Goal: Information Seeking & Learning: Learn about a topic

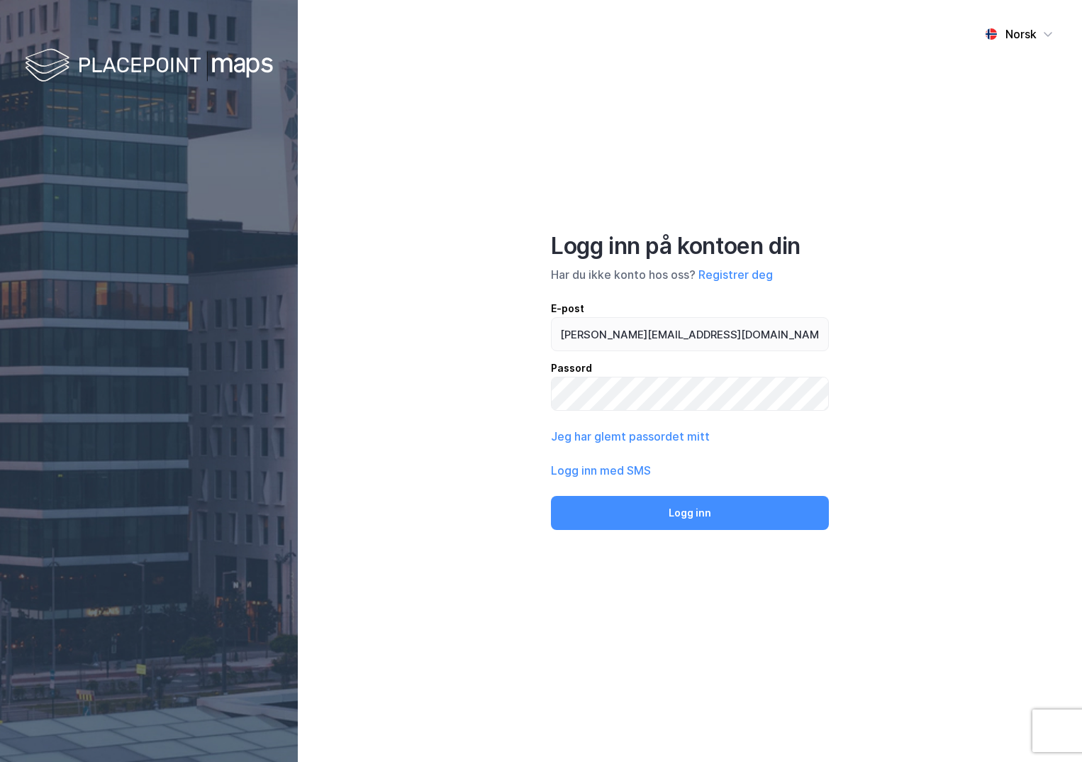
type input "[PERSON_NAME][EMAIL_ADDRESS][DOMAIN_NAME]"
click at [551, 496] on button "Logg inn" at bounding box center [690, 513] width 278 height 34
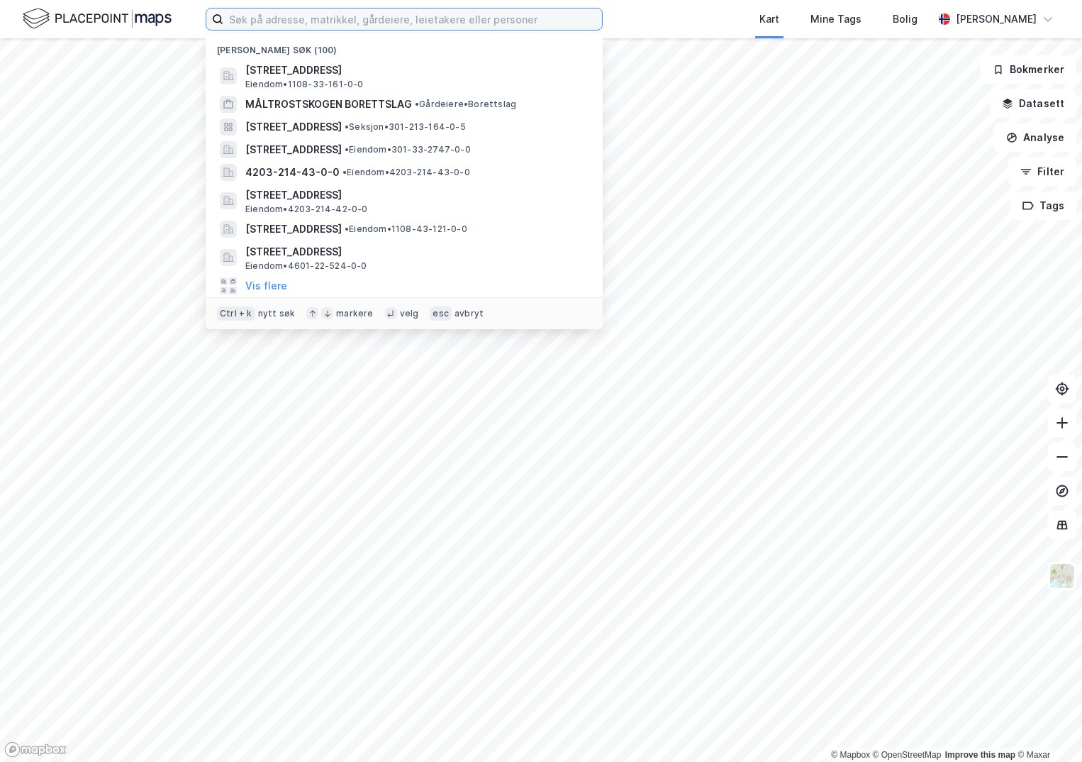
click at [260, 29] on input at bounding box center [412, 19] width 379 height 21
paste input "911824884"
type input "911824884"
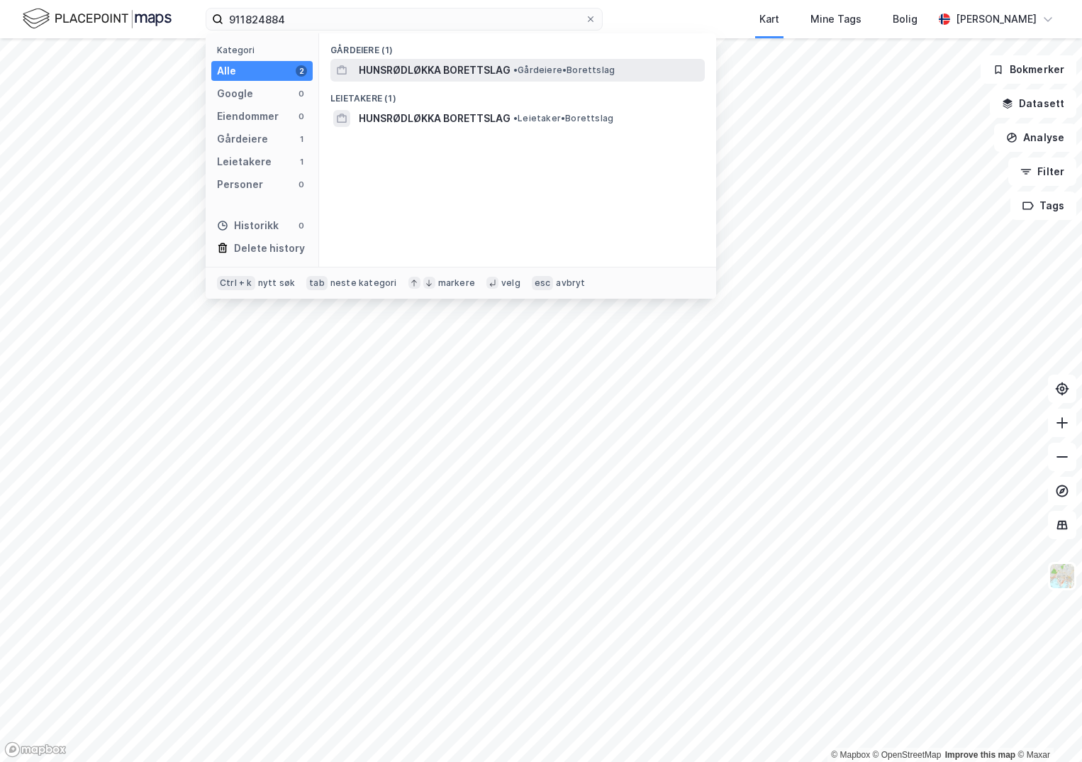
click at [387, 65] on span "HUNSRØDLØKKA BORETTSLAG" at bounding box center [435, 70] width 152 height 17
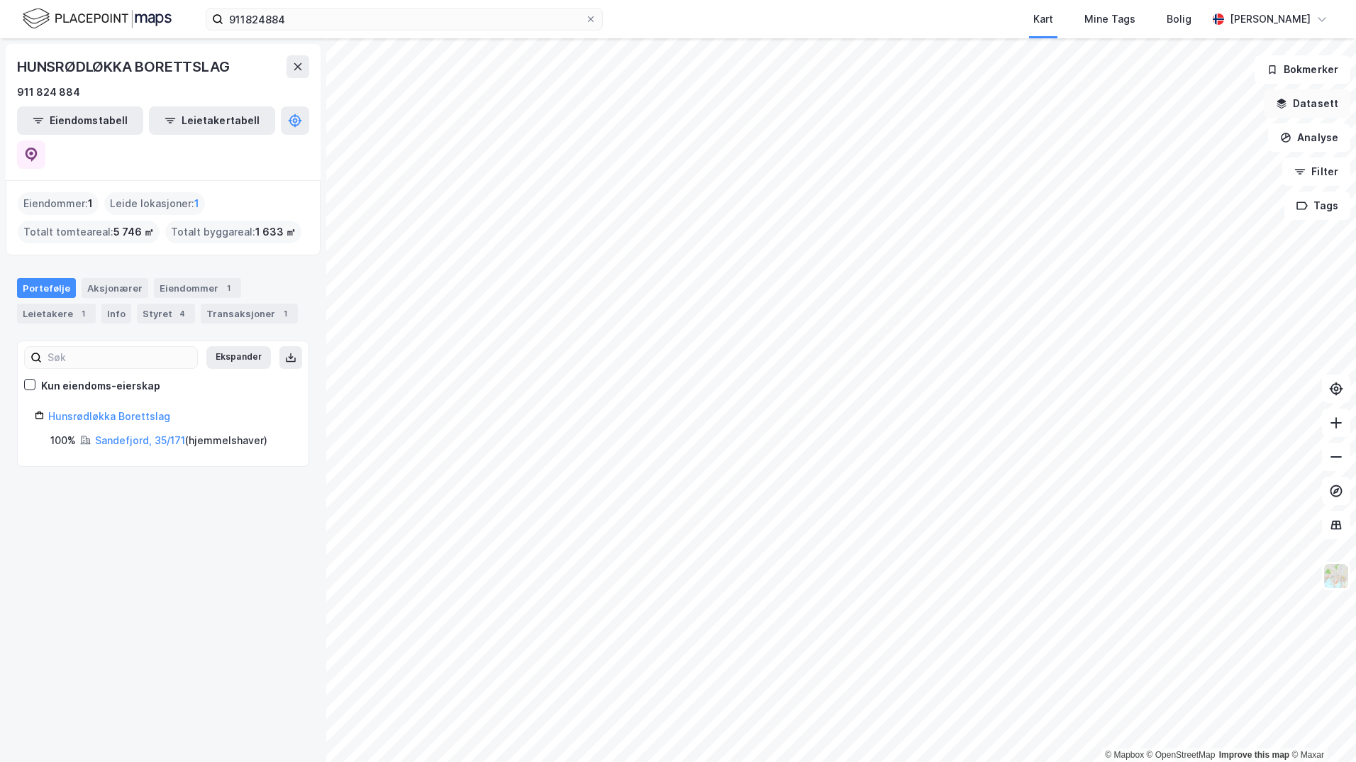
click at [1081, 101] on button "Datasett" at bounding box center [1307, 103] width 87 height 28
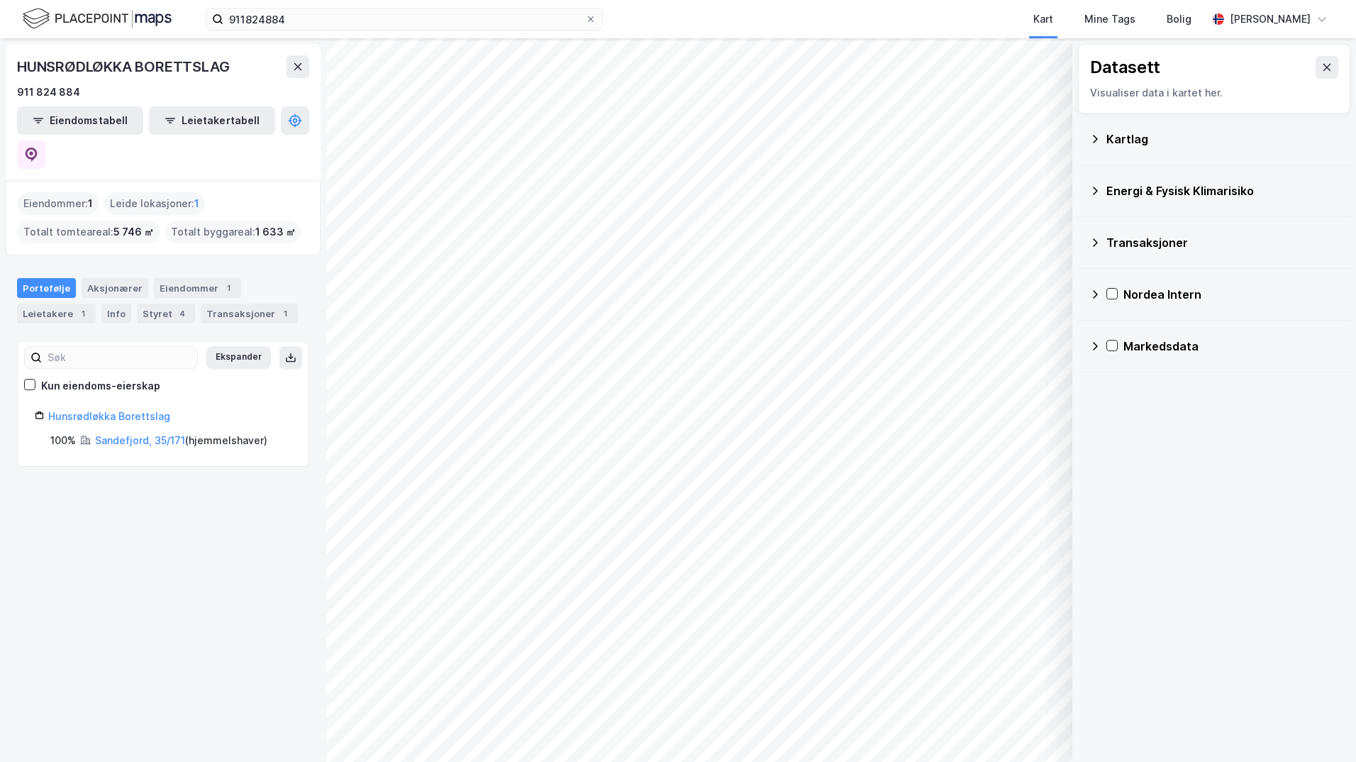
click at [1081, 141] on icon at bounding box center [1094, 138] width 11 height 11
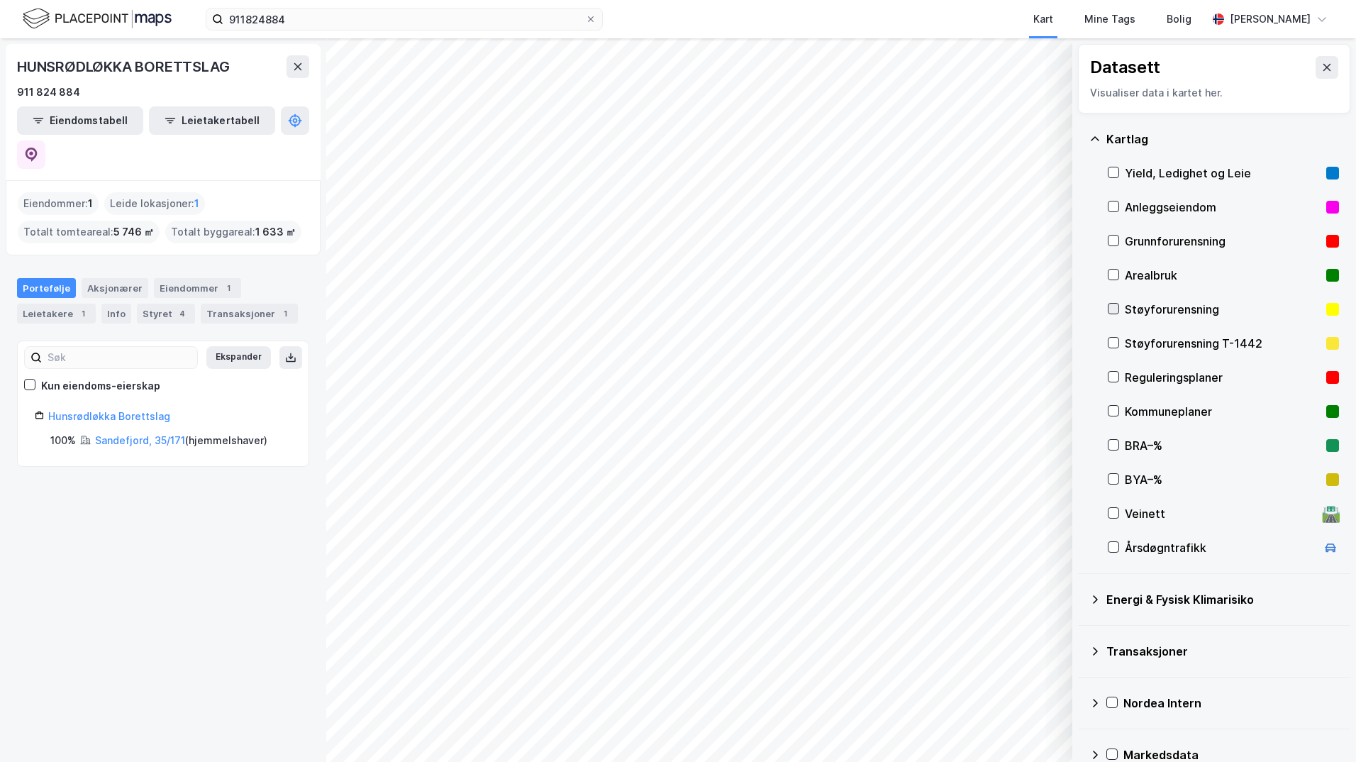
click at [1081, 308] on icon at bounding box center [1114, 308] width 8 height 5
click at [1081, 598] on icon at bounding box center [1094, 599] width 11 height 11
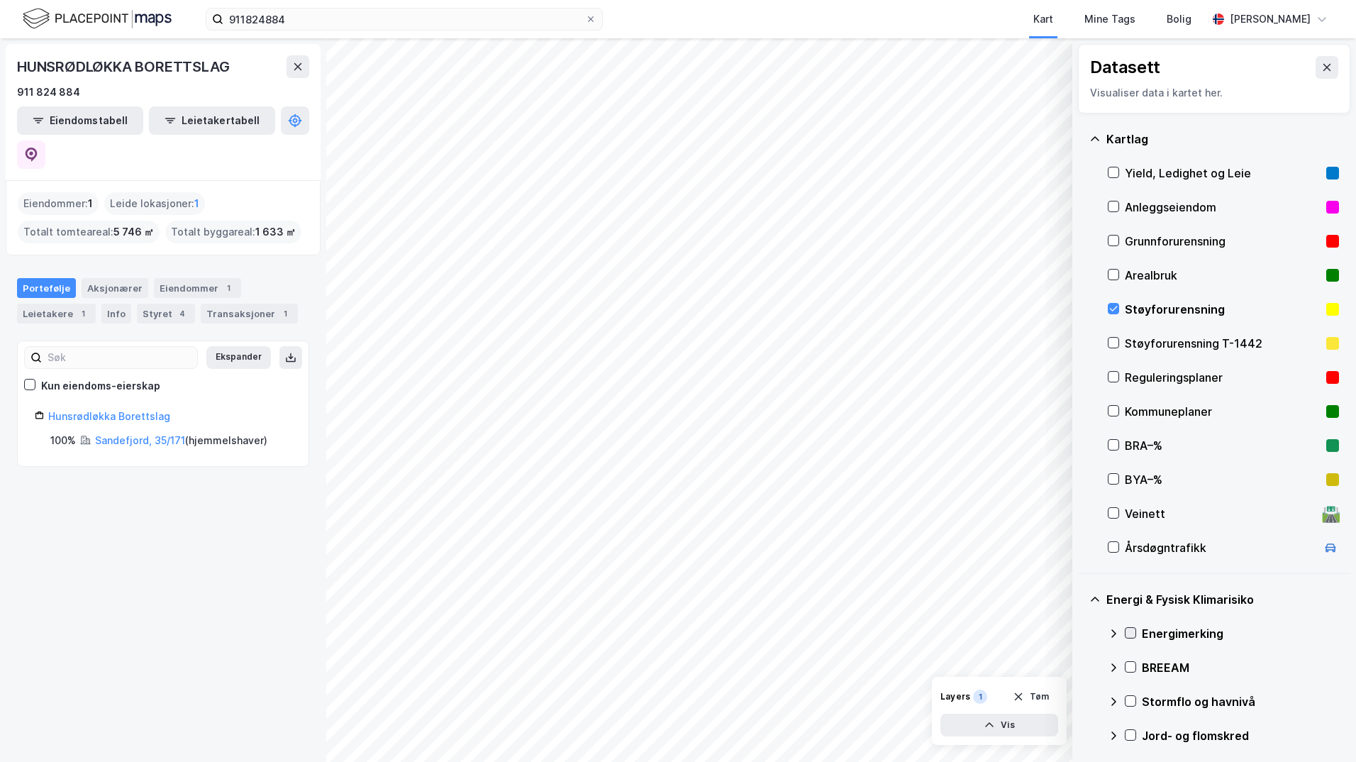
click at [1081, 635] on icon at bounding box center [1131, 632] width 8 height 5
click at [1081, 631] on icon at bounding box center [1113, 633] width 11 height 11
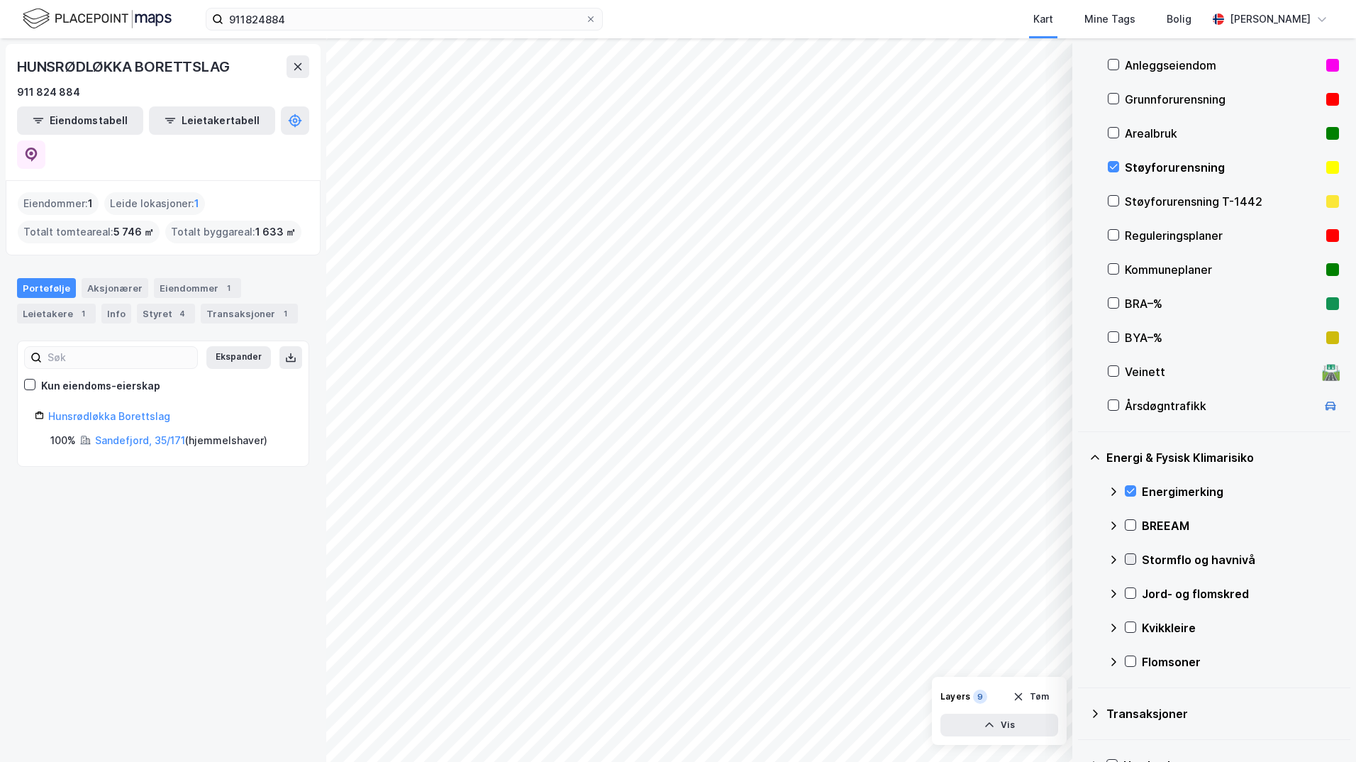
click at [1081, 558] on icon at bounding box center [1130, 559] width 10 height 10
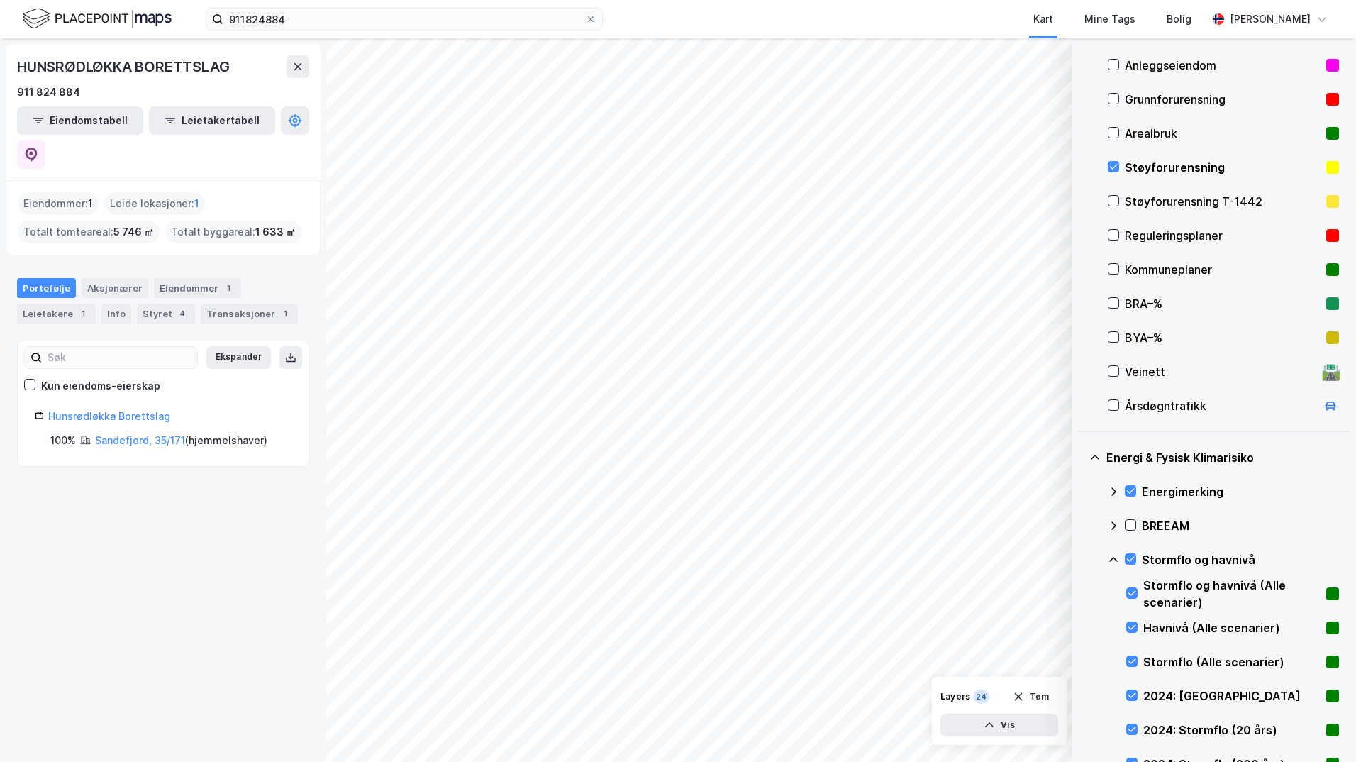
click at [1081, 559] on icon at bounding box center [1113, 559] width 11 height 11
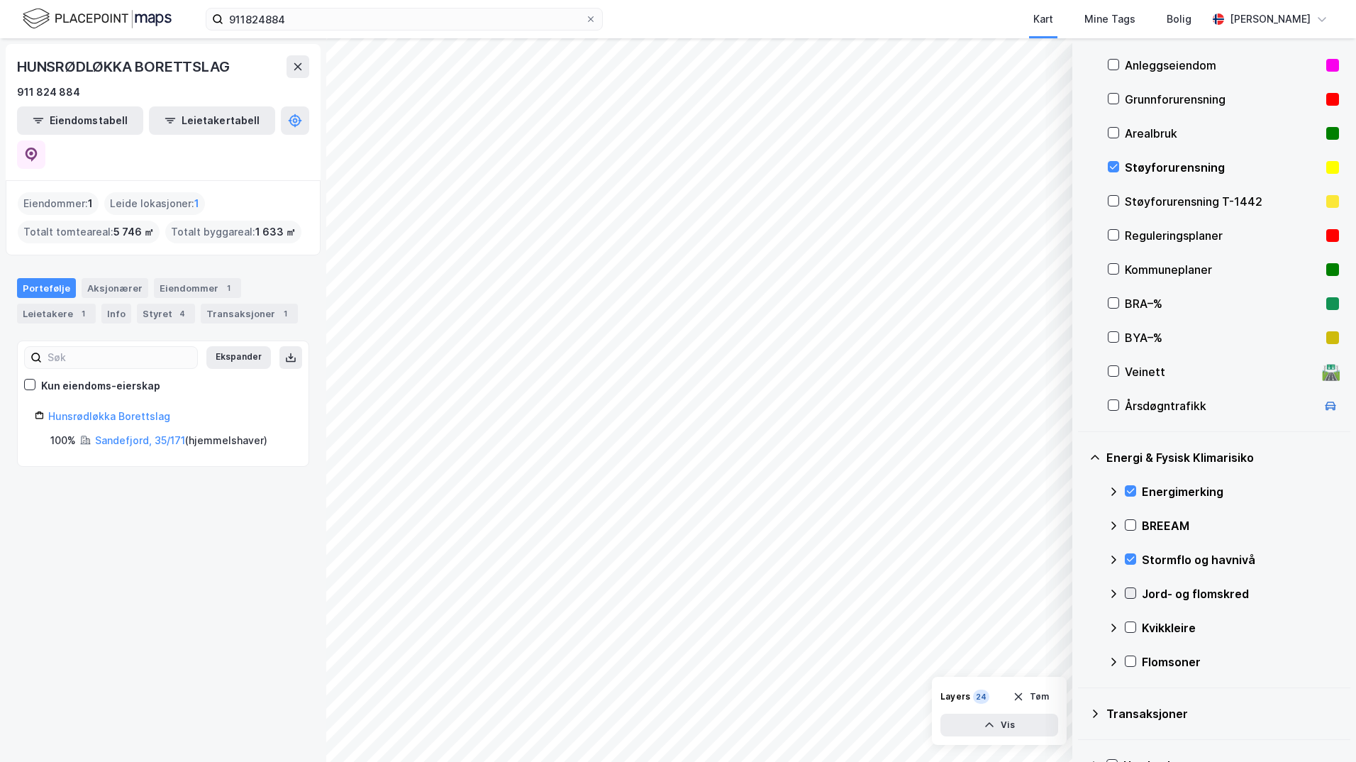
click at [1081, 594] on icon at bounding box center [1130, 593] width 10 height 10
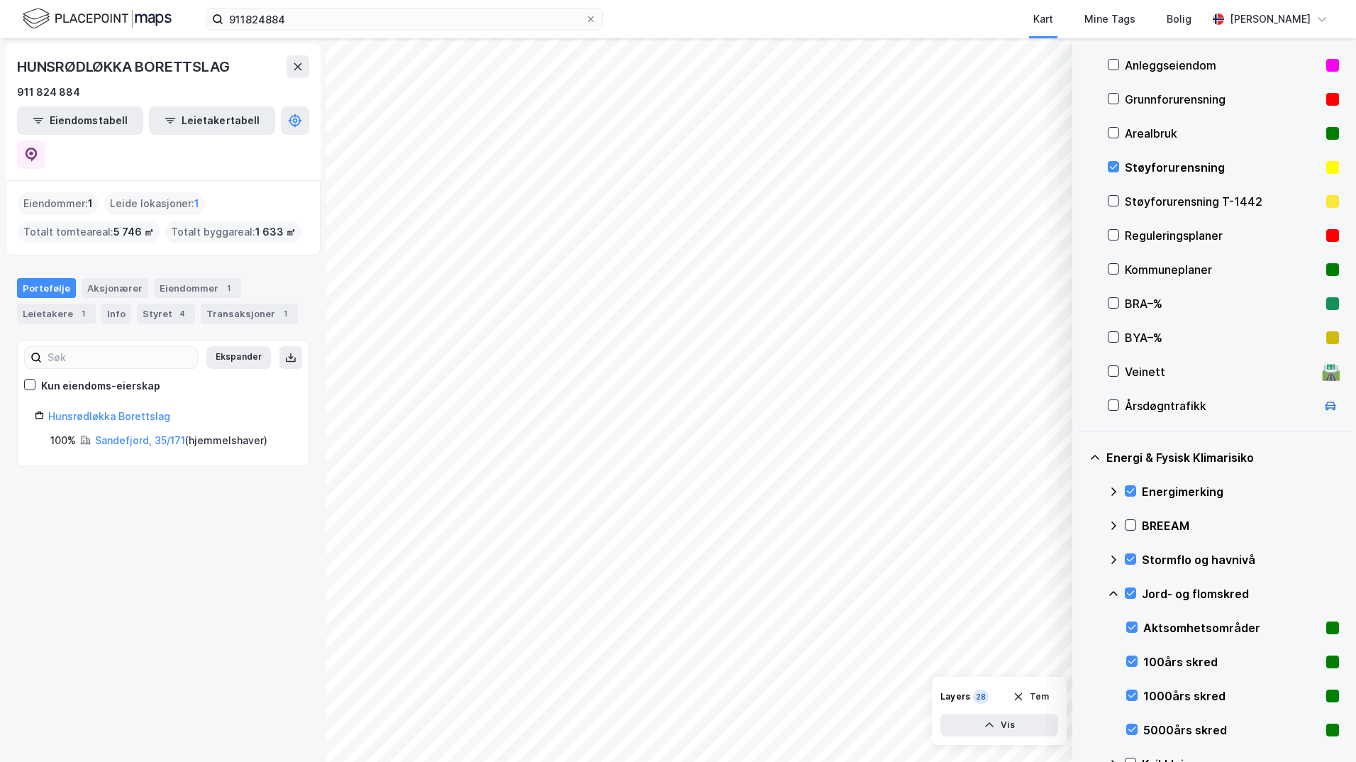
click at [1081, 596] on icon at bounding box center [1113, 593] width 11 height 11
click at [1081, 625] on icon at bounding box center [1130, 627] width 10 height 10
click at [1081, 630] on icon at bounding box center [1113, 627] width 11 height 11
click at [1081, 663] on icon at bounding box center [1131, 661] width 8 height 5
click at [1081, 664] on icon at bounding box center [1113, 661] width 11 height 11
